Goal: Task Accomplishment & Management: Complete application form

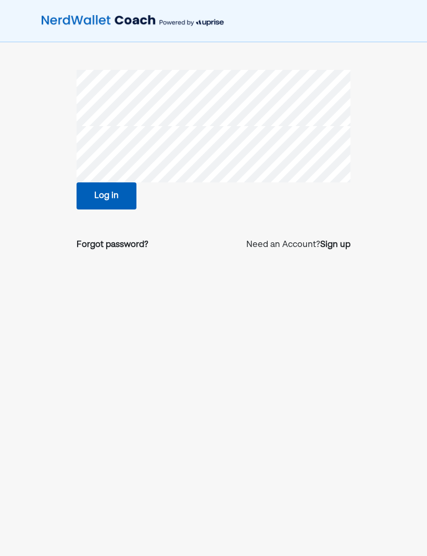
click at [294, 248] on p "Need an Account? Sign up" at bounding box center [298, 245] width 104 height 13
click at [331, 244] on div "Sign up" at bounding box center [335, 245] width 30 height 13
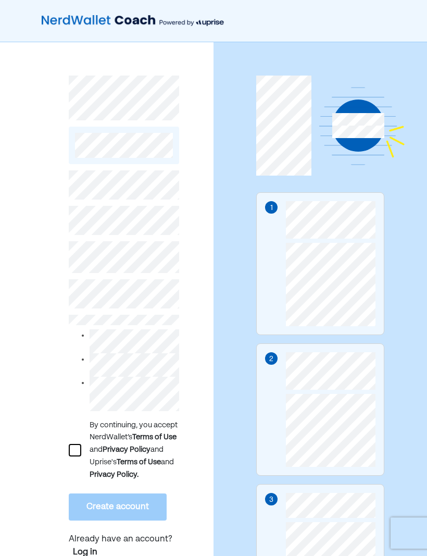
click at [71, 455] on div at bounding box center [75, 450] width 13 height 13
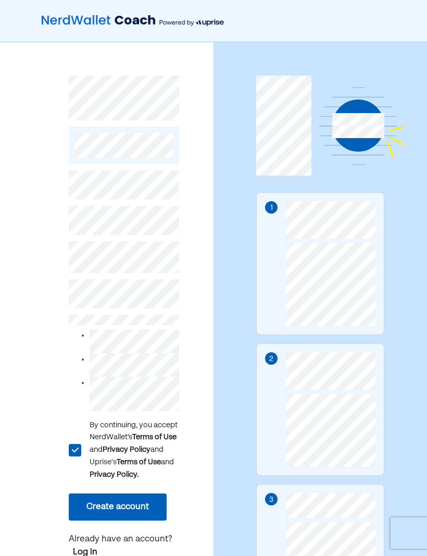
click at [102, 518] on button "Create account" at bounding box center [118, 506] width 98 height 27
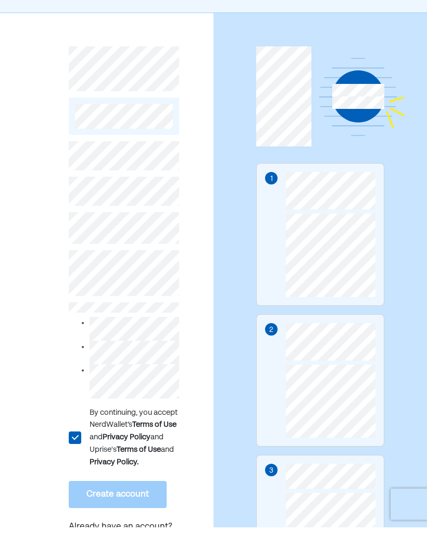
click at [44, 261] on div "L By continuing, you accept NerdWallet’s Terms of Use and Privacy Policy and Up…" at bounding box center [107, 378] width 214 height 672
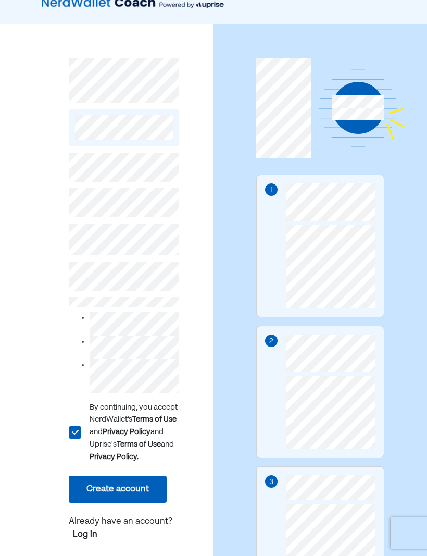
scroll to position [17, 0]
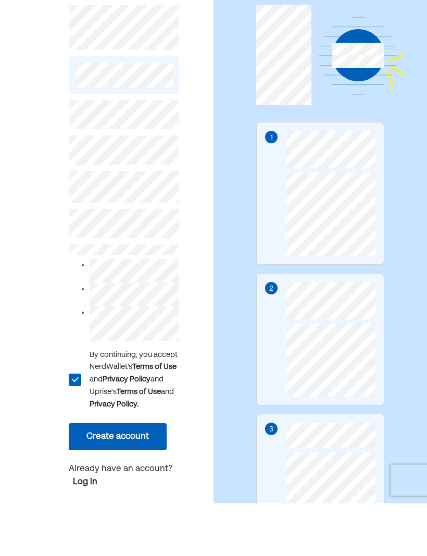
click at [226, 317] on div "1 2 3" at bounding box center [321, 361] width 214 height 672
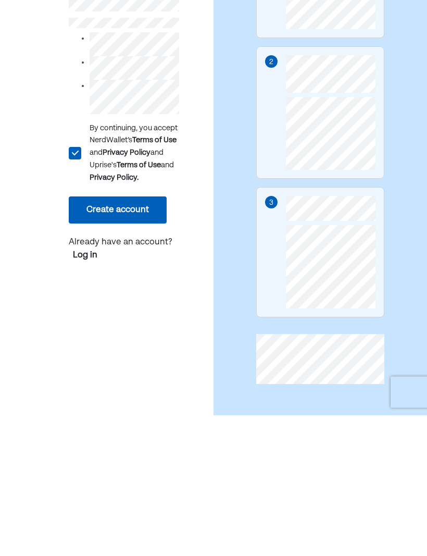
scroll to position [158, 0]
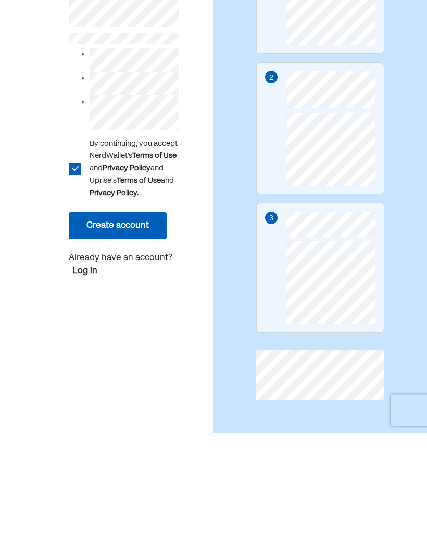
click at [92, 335] on button "Create account" at bounding box center [118, 348] width 98 height 27
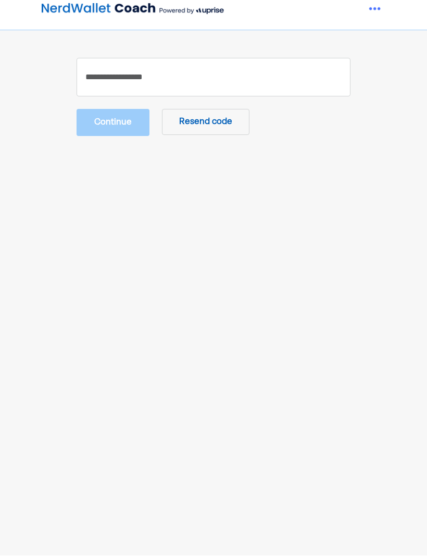
scroll to position [7, 0]
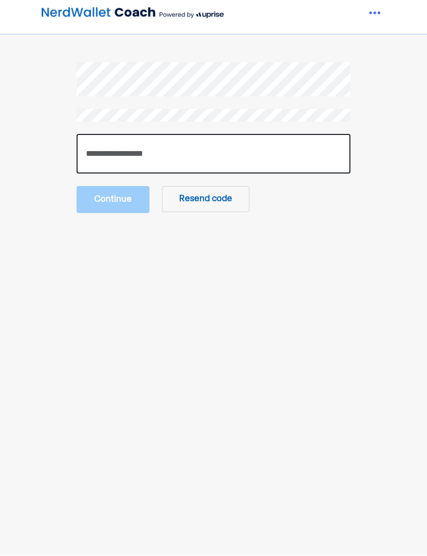
click at [118, 157] on input "number" at bounding box center [214, 154] width 274 height 40
type input "******"
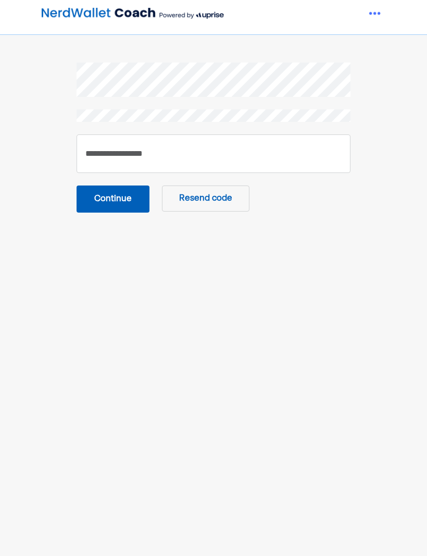
click at [96, 197] on button "Continue" at bounding box center [113, 198] width 73 height 27
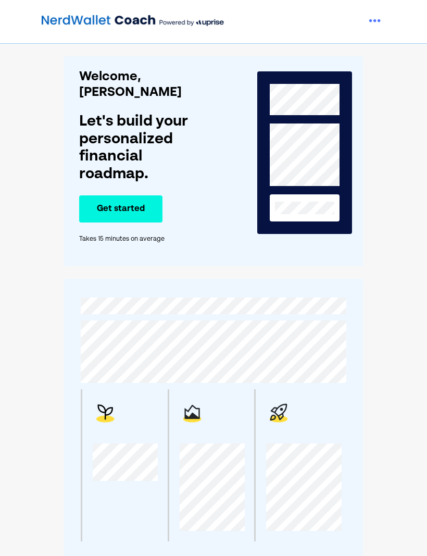
click at [384, 21] on img at bounding box center [375, 20] width 21 height 21
click at [412, 181] on div "Welcome, [PERSON_NAME]'s build your personalized financial roadmap. Get started…" at bounding box center [213, 322] width 427 height 556
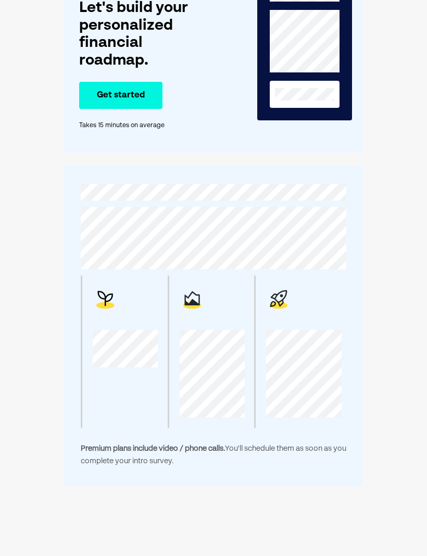
scroll to position [149, 0]
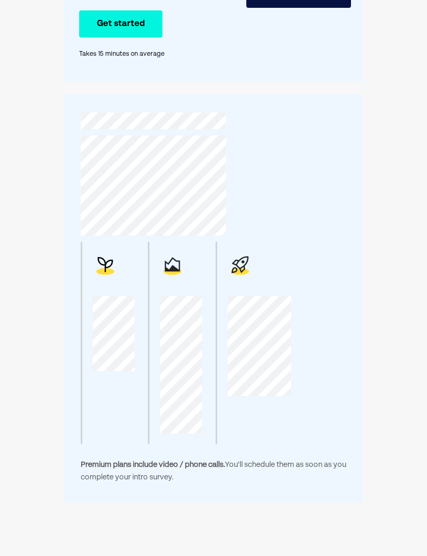
scroll to position [0, 0]
